Goal: Use online tool/utility: Utilize a website feature to perform a specific function

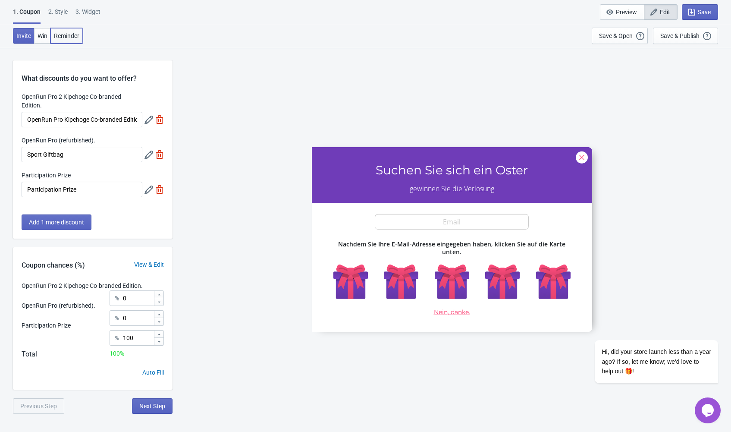
click at [74, 31] on button "Reminder" at bounding box center [66, 36] width 32 height 16
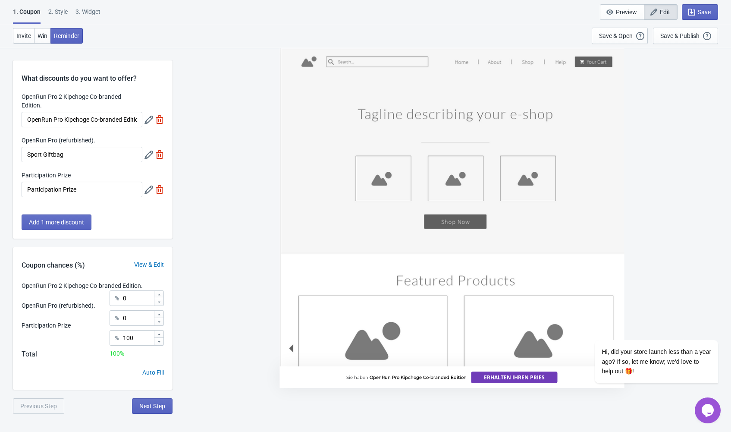
click at [94, 7] on div "3. Widget" at bounding box center [87, 14] width 25 height 15
click at [94, 9] on div "3. Widget" at bounding box center [87, 14] width 25 height 15
select select "specificURL"
select select "1"
select select "left"
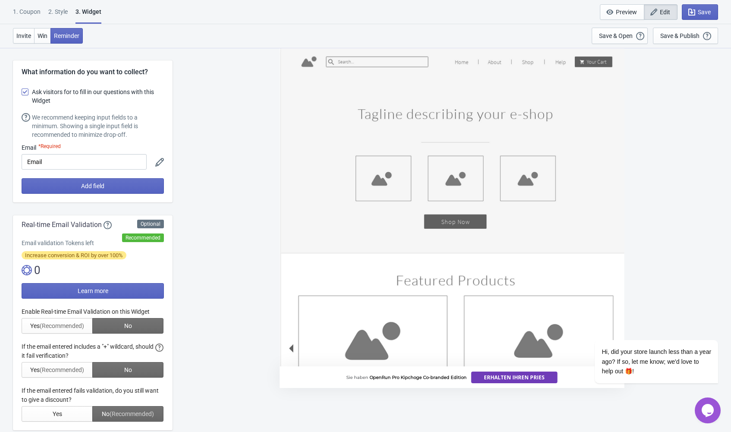
click at [668, 86] on div "Sie haben OpenRun Pro Kipchoge Co-branded Edition Erhalten Ihren Pries" at bounding box center [452, 239] width 550 height 384
drag, startPoint x: 679, startPoint y: 115, endPoint x: 682, endPoint y: 108, distance: 7.5
click at [679, 113] on div "Sie haben OpenRun Pro Kipchoge Co-branded Edition Erhalten Ihren Pries" at bounding box center [452, 239] width 550 height 384
